Goal: Task Accomplishment & Management: Complete application form

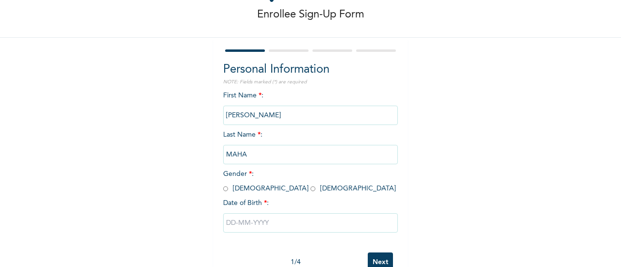
scroll to position [75, 0]
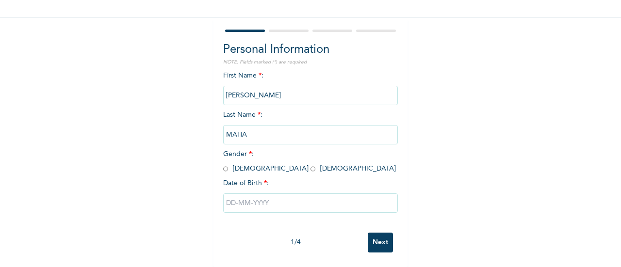
click at [223, 165] on input "radio" at bounding box center [225, 169] width 5 height 9
radio input "true"
click at [234, 198] on input "text" at bounding box center [310, 203] width 175 height 19
select select "7"
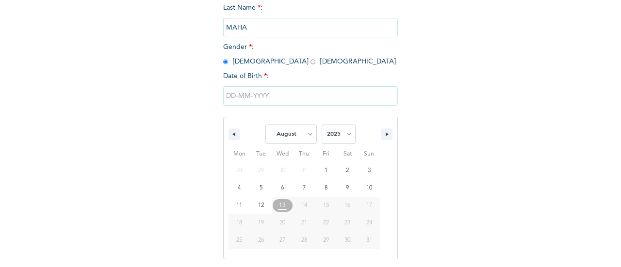
scroll to position [174, 0]
click at [345, 136] on select "2025 2024 2023 2022 2021 2020 2019 2018 2017 2016 2015 2014 2013 2012 2011 2010…" at bounding box center [339, 133] width 34 height 19
select select "1988"
click at [322, 125] on select "2025 2024 2023 2022 2021 2020 2019 2018 2017 2016 2015 2014 2013 2012 2011 2010…" at bounding box center [339, 133] width 34 height 19
click at [309, 140] on select "January February March April May June July August September October November De…" at bounding box center [290, 133] width 51 height 19
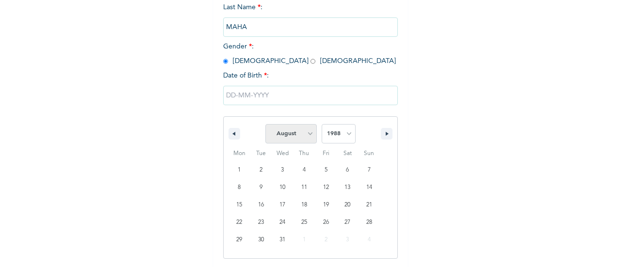
select select "3"
click at [265, 125] on select "January February March April May June July August September October November De…" at bounding box center [290, 133] width 51 height 19
type input "[DATE]"
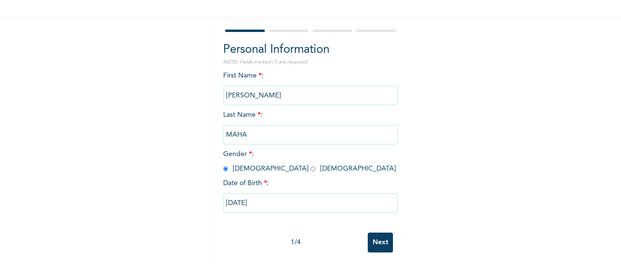
scroll to position [75, 0]
click at [370, 233] on input "Next" at bounding box center [380, 243] width 25 height 20
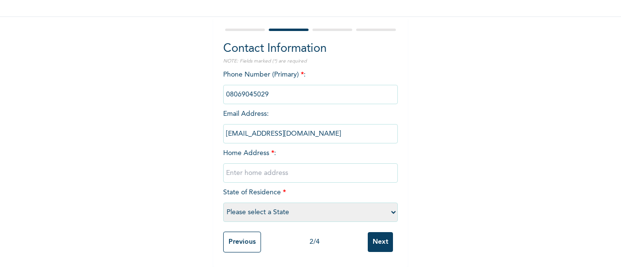
click at [289, 168] on input "text" at bounding box center [310, 173] width 175 height 19
type input "[STREET_ADDRESS]"
click at [387, 205] on select "Please select a State [PERSON_NAME] (FCT) [PERSON_NAME] Ibom [GEOGRAPHIC_DATA] …" at bounding box center [310, 212] width 175 height 19
select select "25"
click at [223, 203] on select "Please select a State [PERSON_NAME] (FCT) [PERSON_NAME] Ibom [GEOGRAPHIC_DATA] …" at bounding box center [310, 212] width 175 height 19
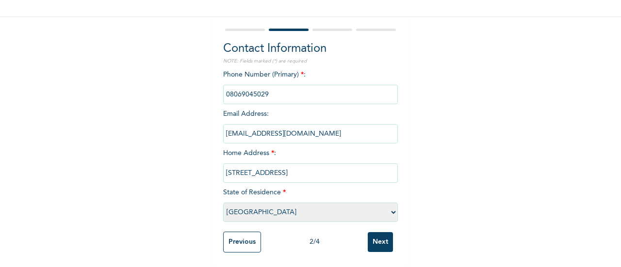
click at [376, 234] on input "Next" at bounding box center [380, 242] width 25 height 20
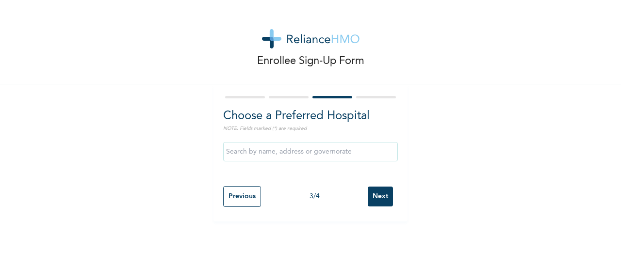
scroll to position [0, 0]
click at [312, 155] on input "text" at bounding box center [310, 151] width 175 height 19
